Goal: Task Accomplishment & Management: Manage account settings

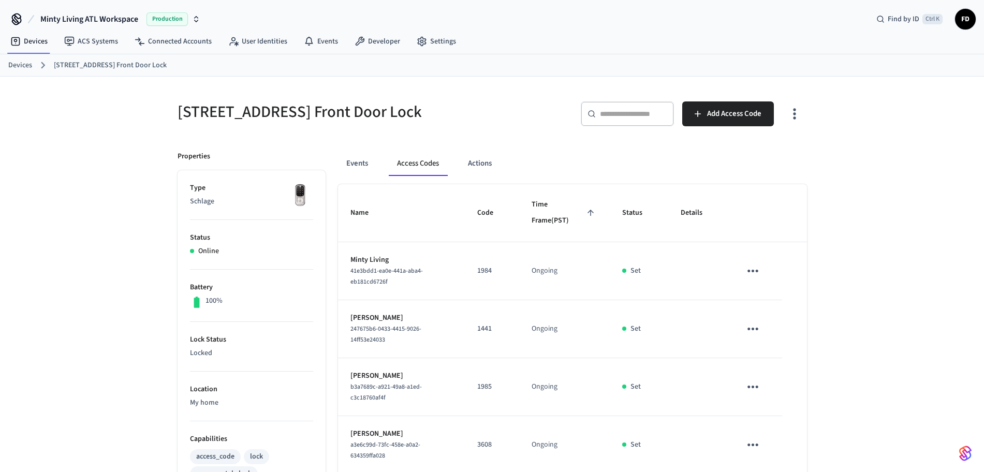
click at [26, 59] on ol "Devices [STREET_ADDRESS] Front Door Lock" at bounding box center [496, 64] width 976 height 13
click at [22, 66] on link "Devices" at bounding box center [20, 65] width 24 height 11
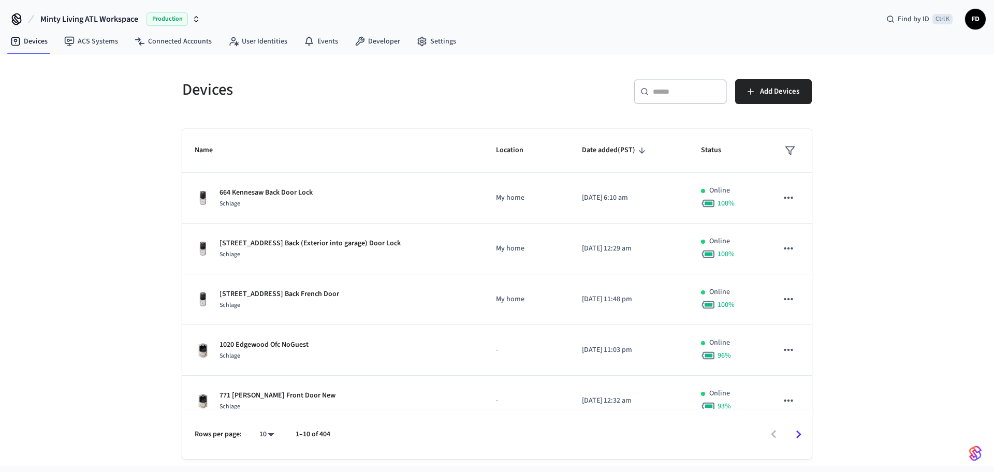
click at [679, 100] on div "​ ​" at bounding box center [680, 91] width 93 height 25
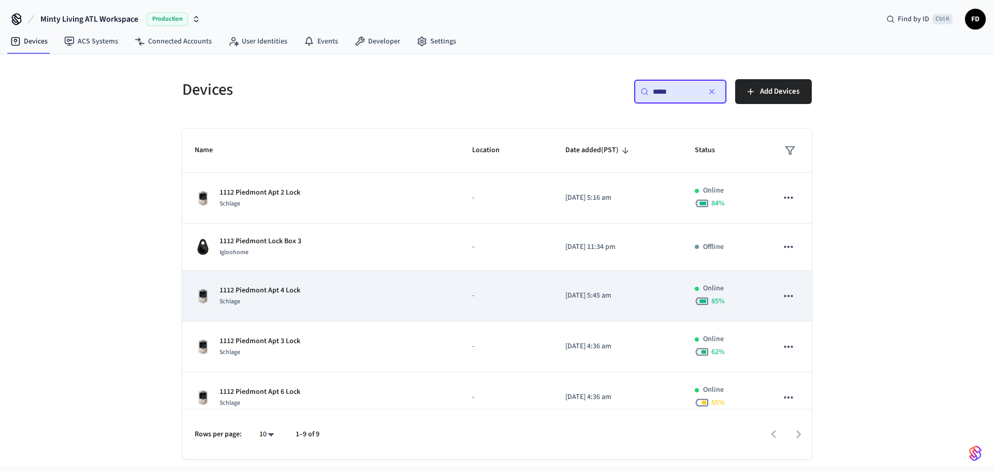
type input "****"
click at [431, 300] on td "1112 Piedmont Apt 4 Lock Schlage" at bounding box center [320, 296] width 277 height 51
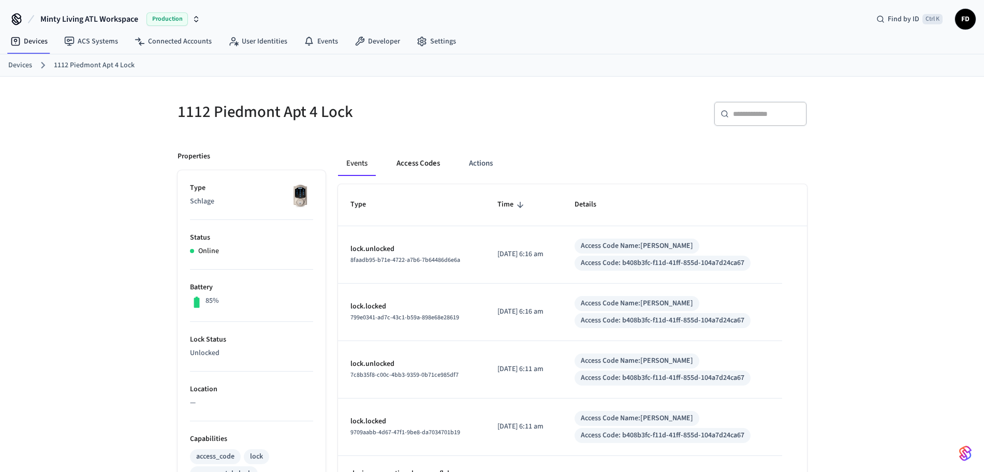
click at [425, 164] on button "Access Codes" at bounding box center [418, 163] width 60 height 25
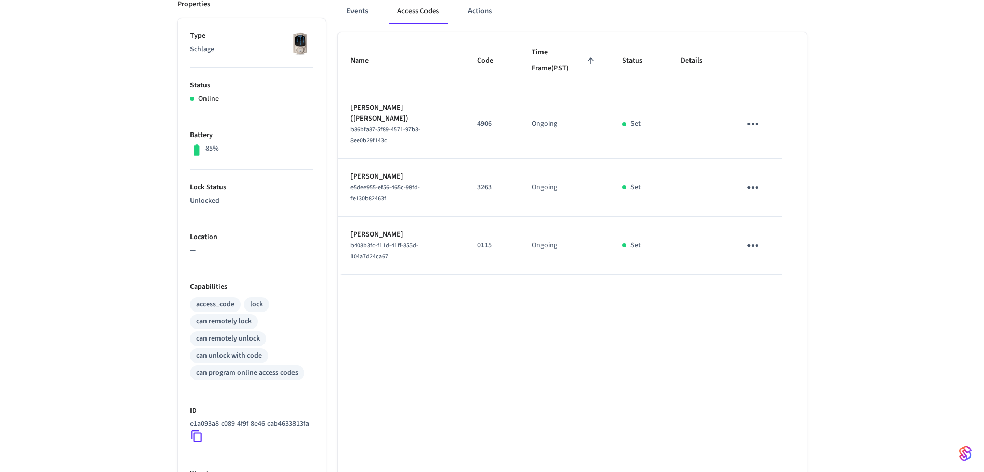
scroll to position [147, 0]
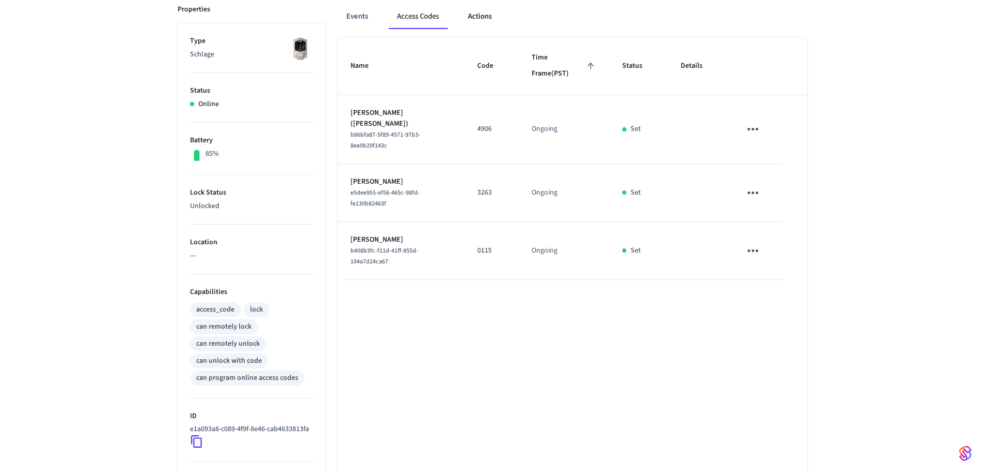
click at [486, 17] on button "Actions" at bounding box center [480, 16] width 40 height 25
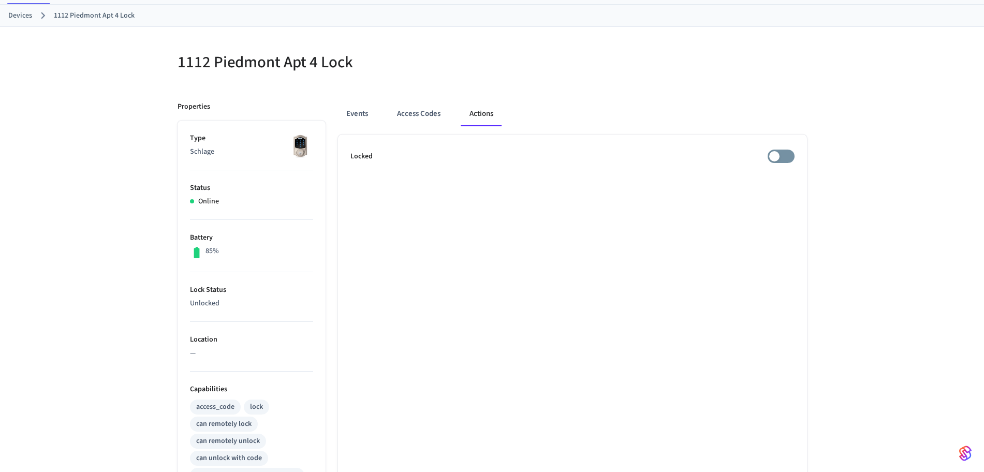
scroll to position [49, 0]
click at [432, 108] on button "Access Codes" at bounding box center [419, 114] width 60 height 25
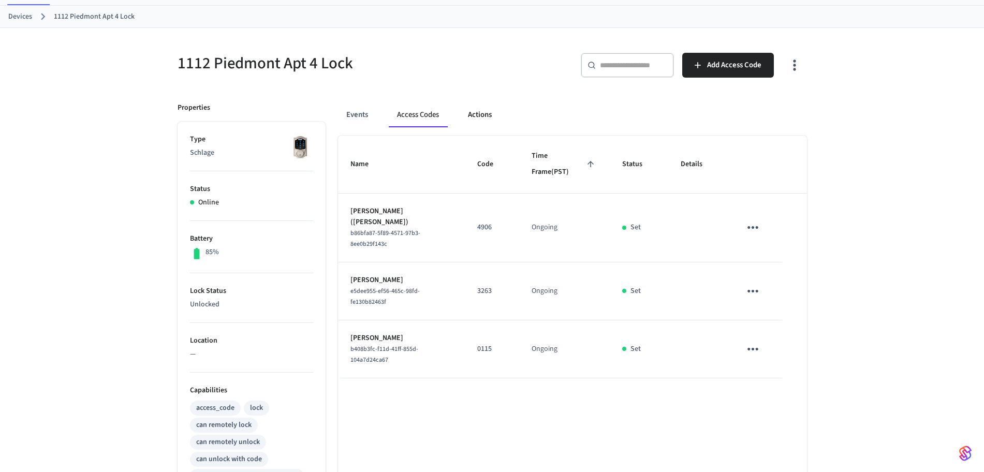
click at [481, 112] on button "Actions" at bounding box center [480, 114] width 40 height 25
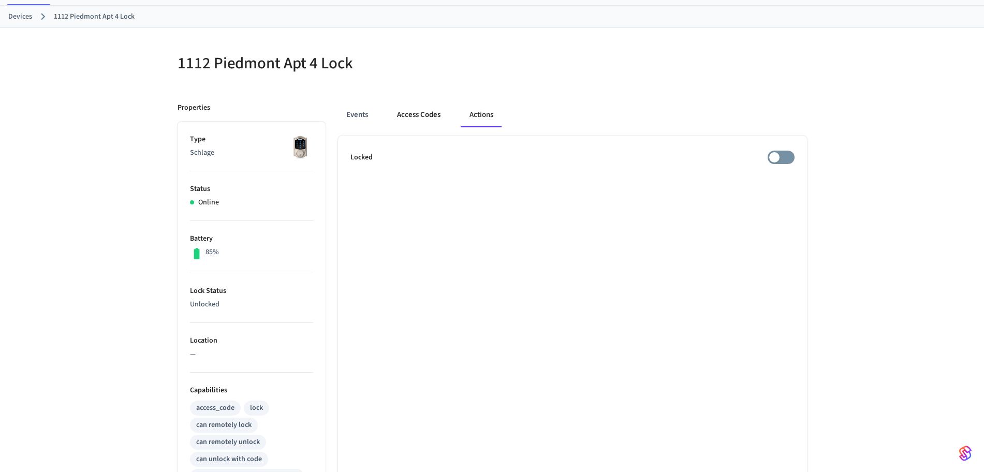
click at [431, 112] on button "Access Codes" at bounding box center [419, 114] width 60 height 25
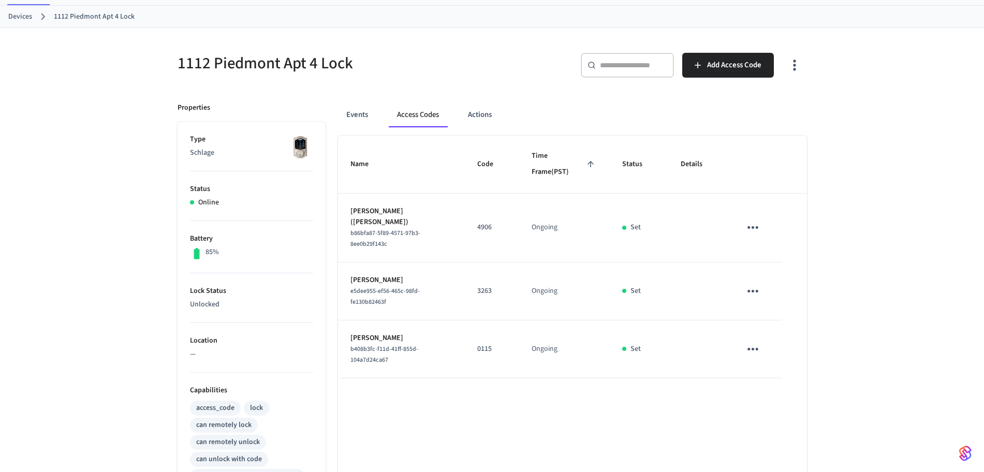
click at [837, 178] on div "1112 Piedmont Apt 4 Lock ​ ​ Add Access Code Properties Type Schlage Status Onl…" at bounding box center [492, 398] width 984 height 741
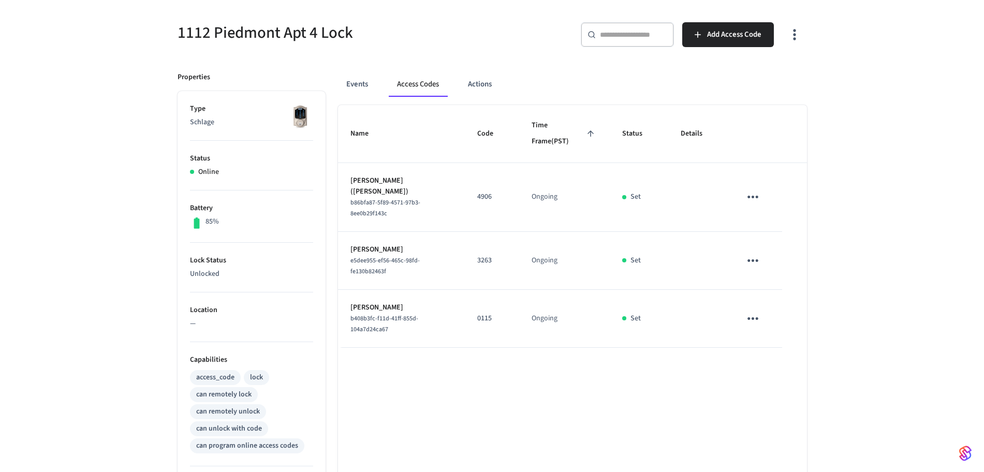
scroll to position [80, 0]
click at [365, 92] on button "Events" at bounding box center [357, 83] width 38 height 25
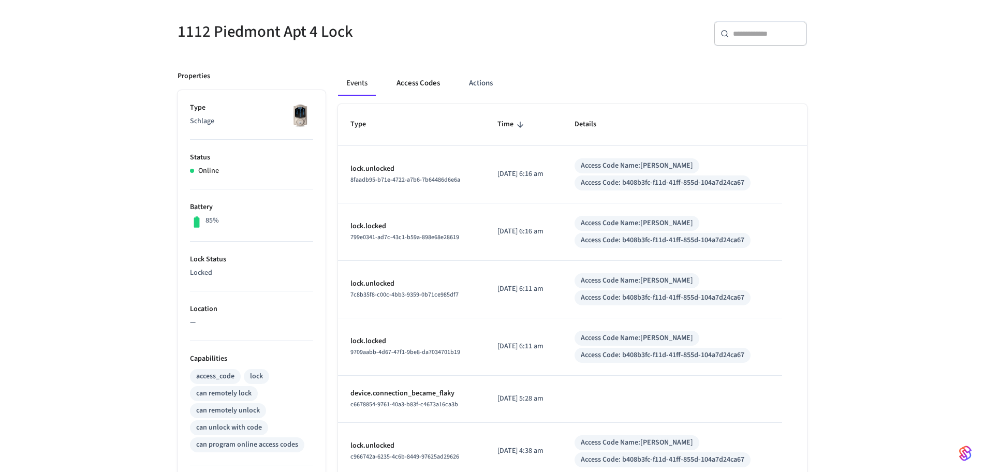
click at [439, 84] on button "Access Codes" at bounding box center [418, 83] width 60 height 25
